Goal: Navigation & Orientation: Find specific page/section

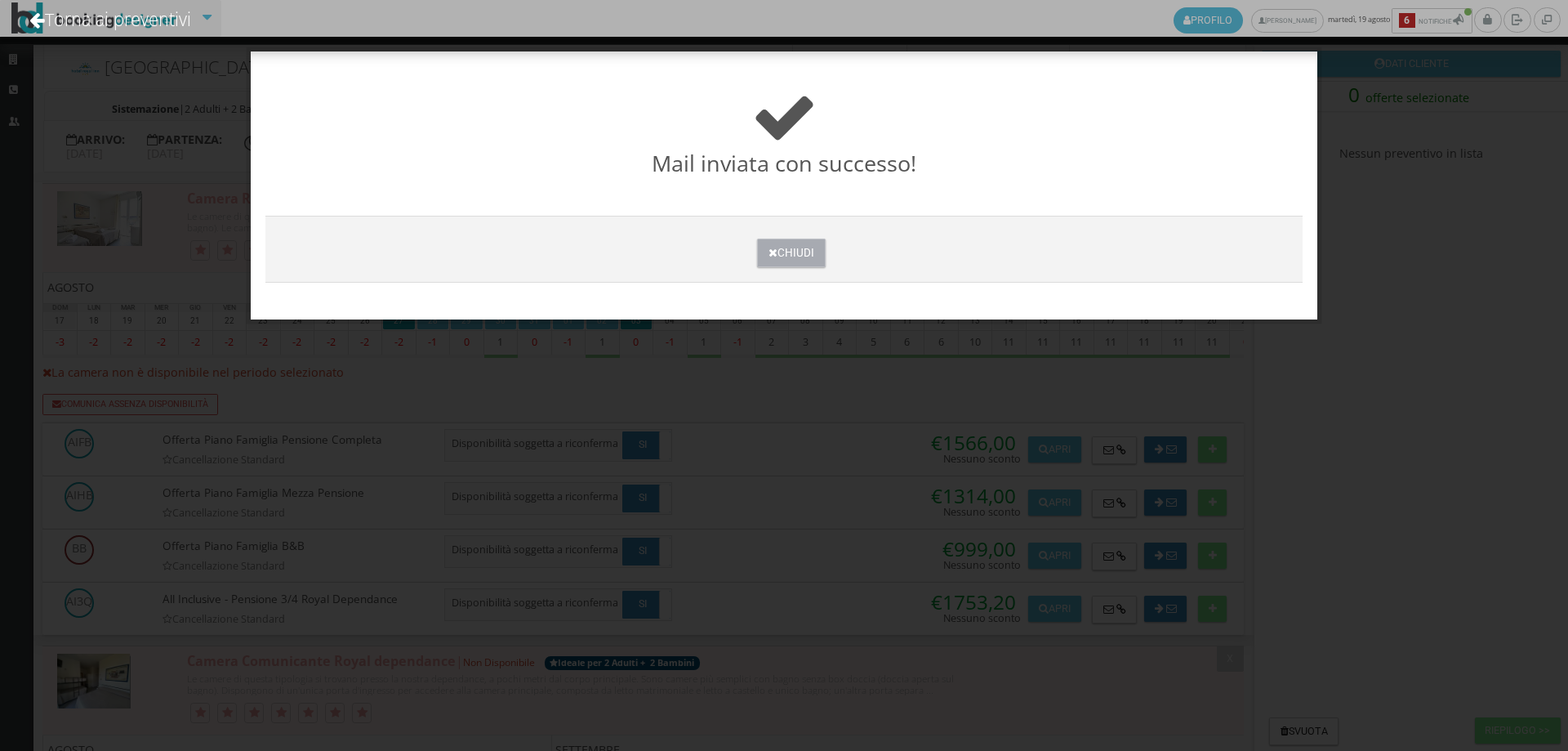
click at [789, 253] on button "Chiudi" at bounding box center [791, 254] width 68 height 29
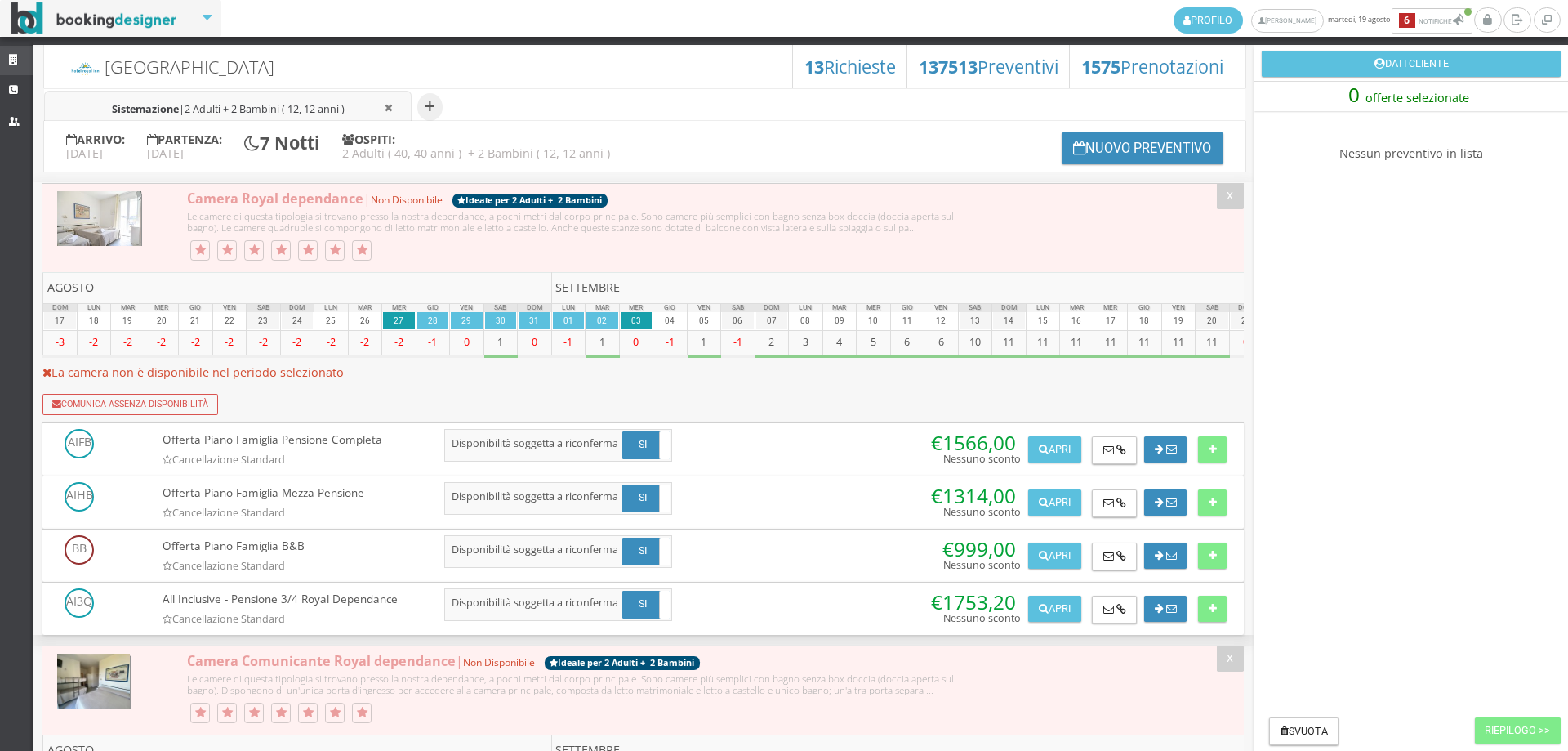
click at [17, 63] on icon at bounding box center [15, 60] width 14 height 11
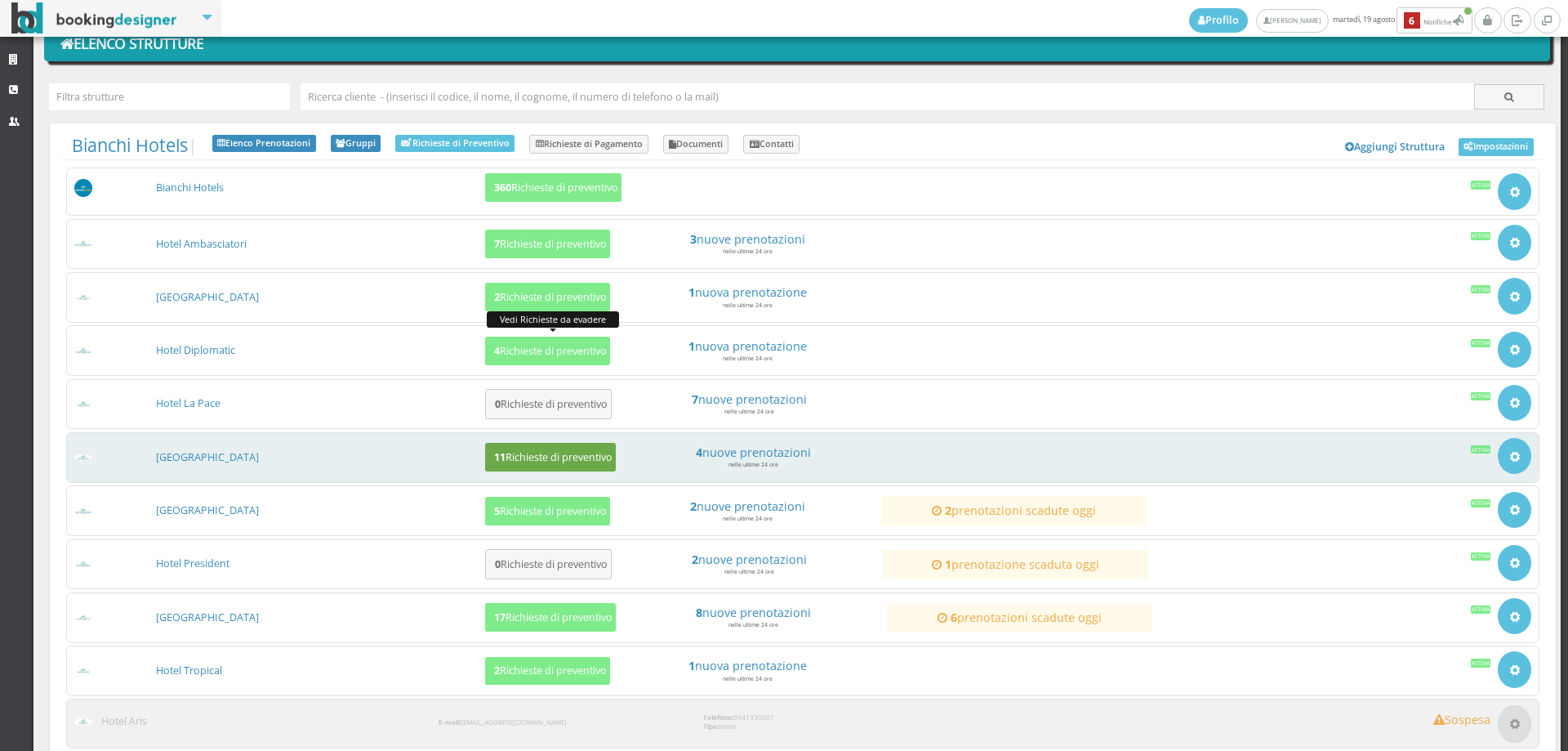
scroll to position [169, 0]
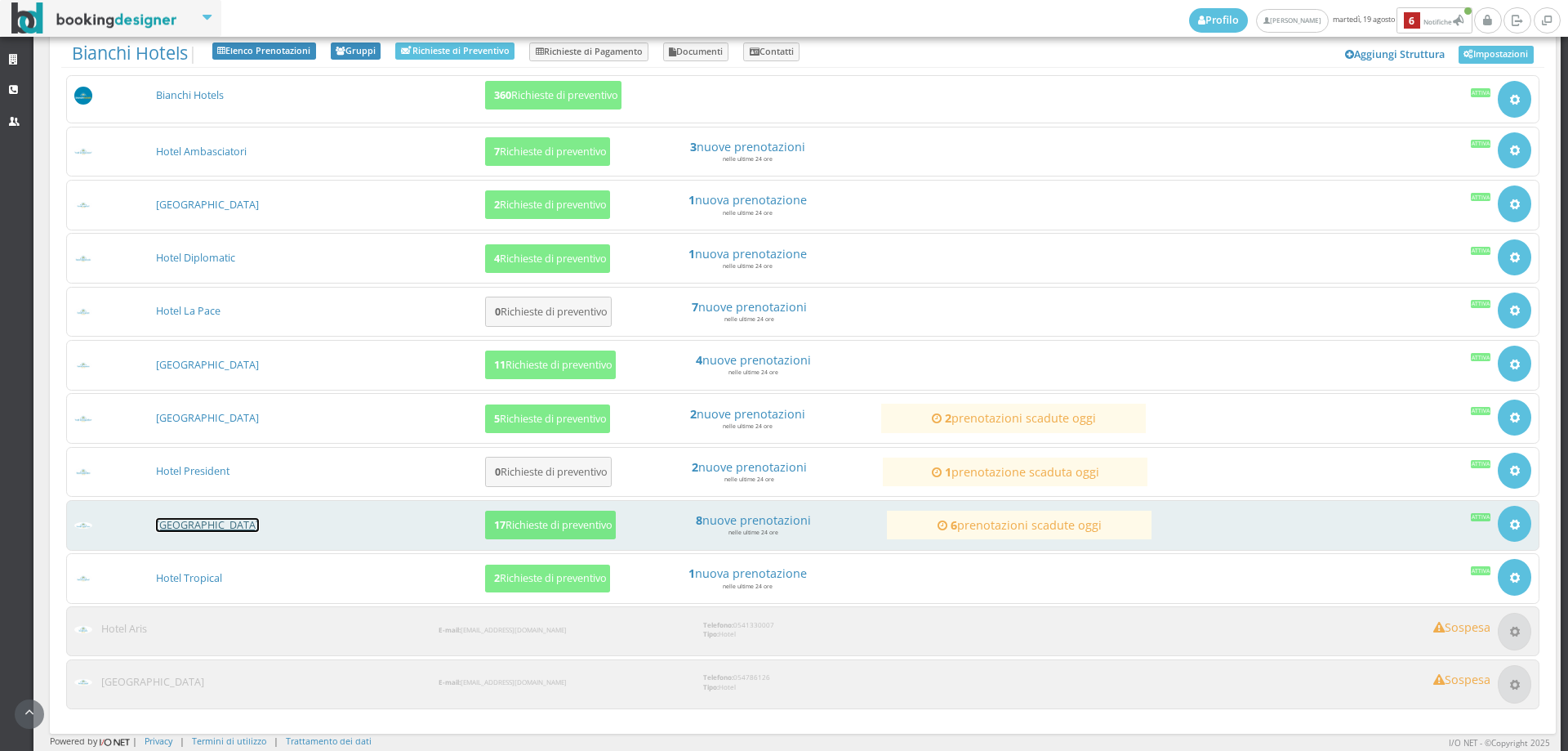
click at [202, 527] on link "[GEOGRAPHIC_DATA]" at bounding box center [207, 525] width 103 height 14
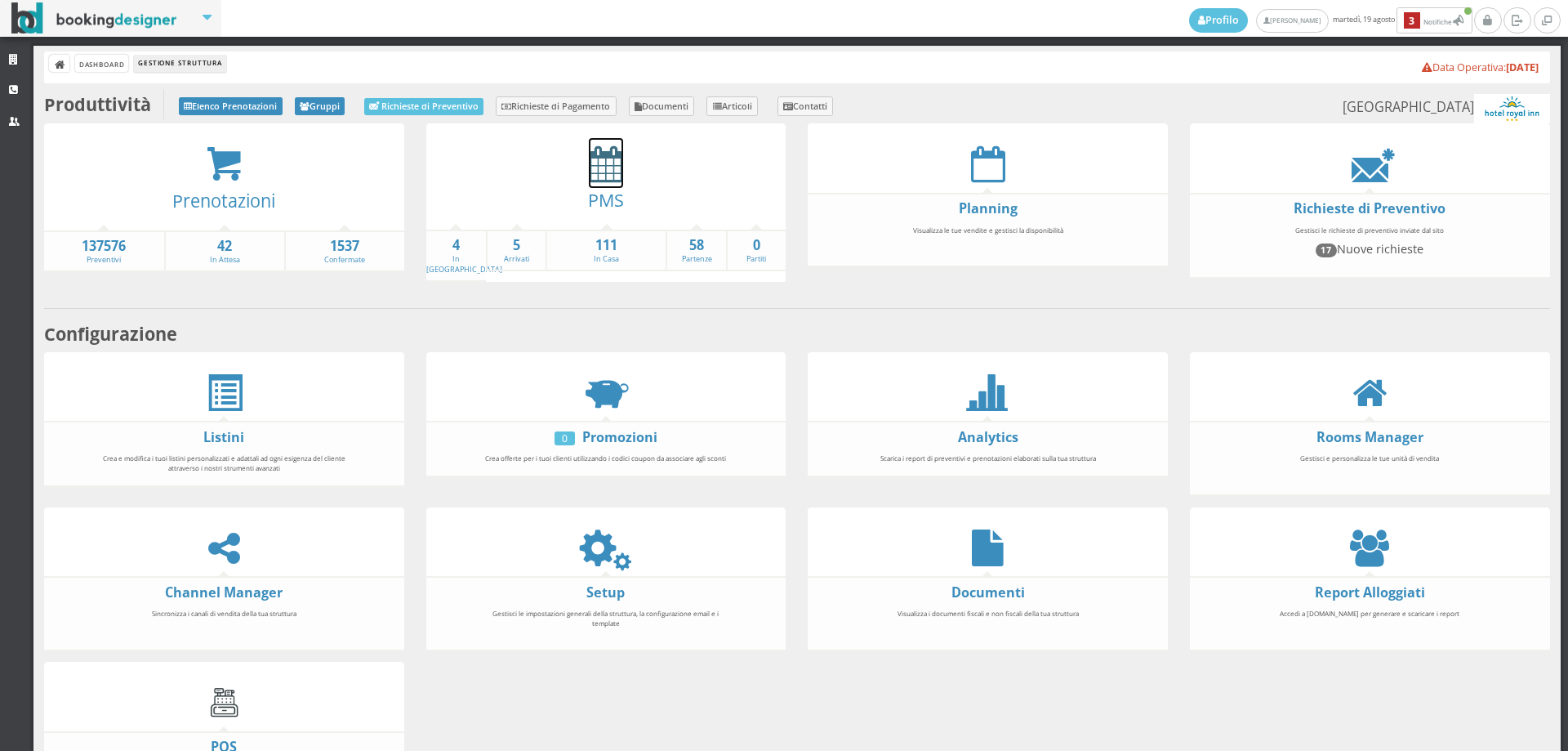
click at [595, 170] on icon at bounding box center [606, 164] width 34 height 37
